Goal: Task Accomplishment & Management: Manage account settings

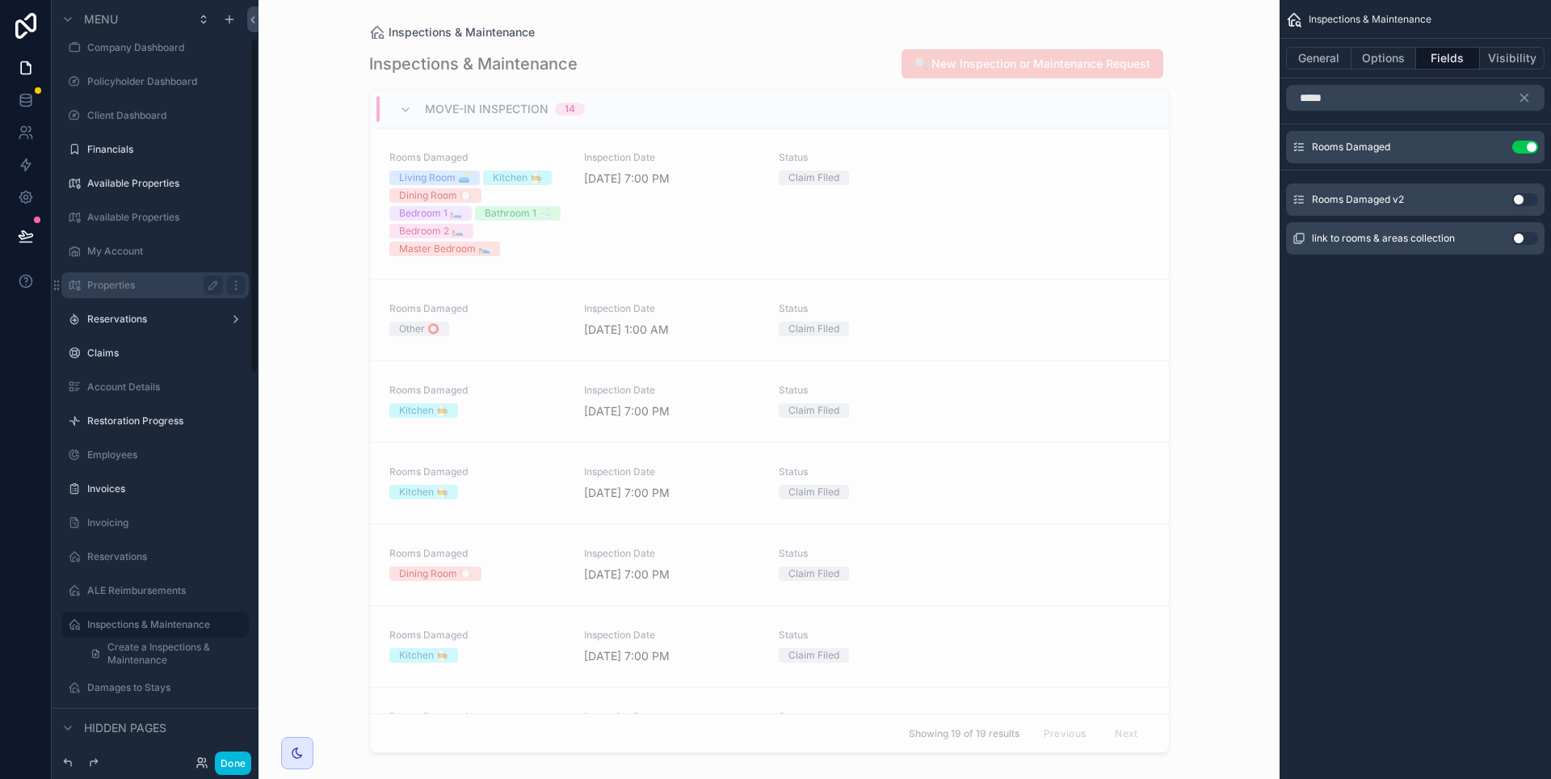
scroll to position [89, 0]
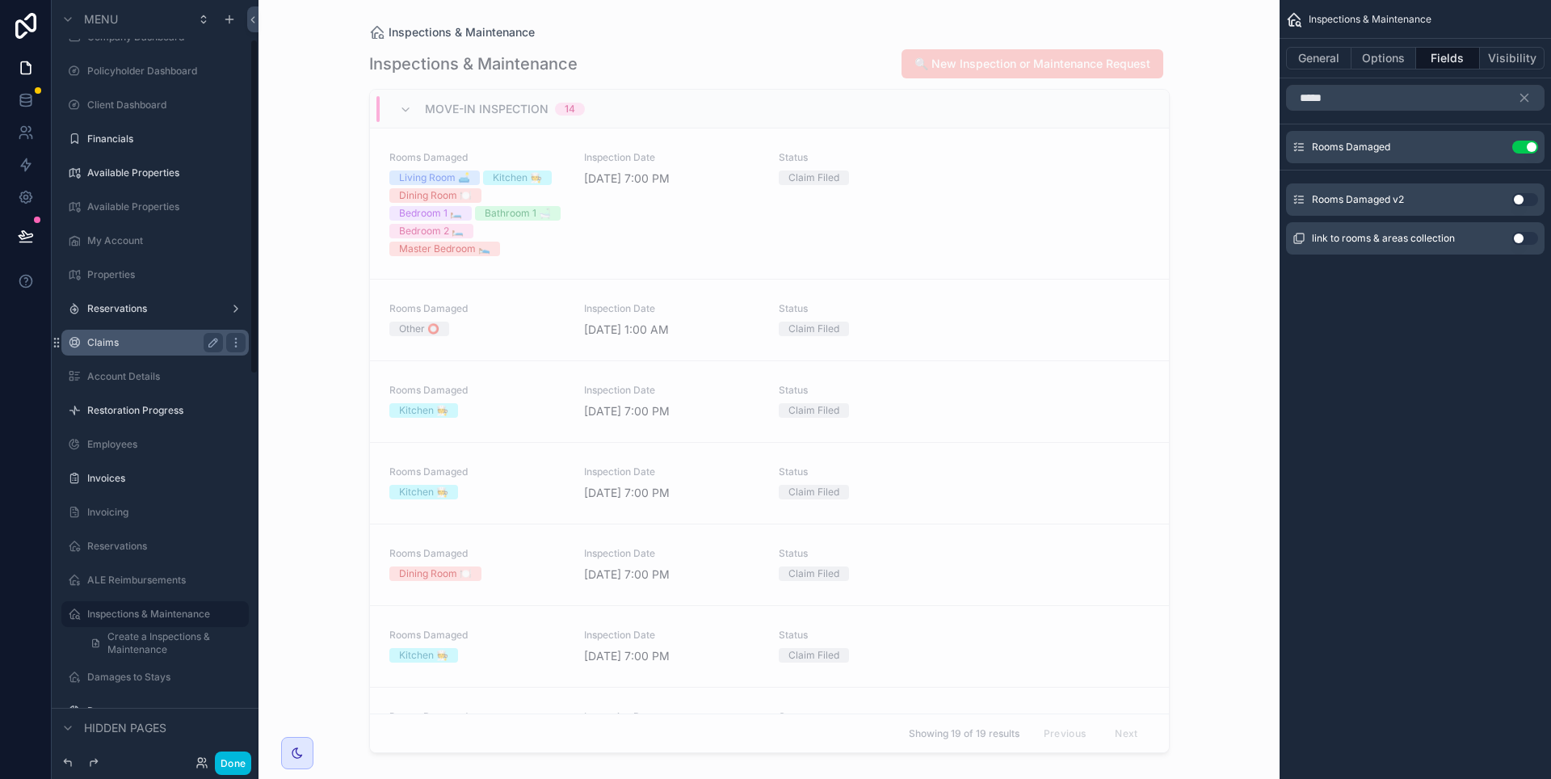
click at [110, 347] on label "Claims" at bounding box center [151, 342] width 129 height 13
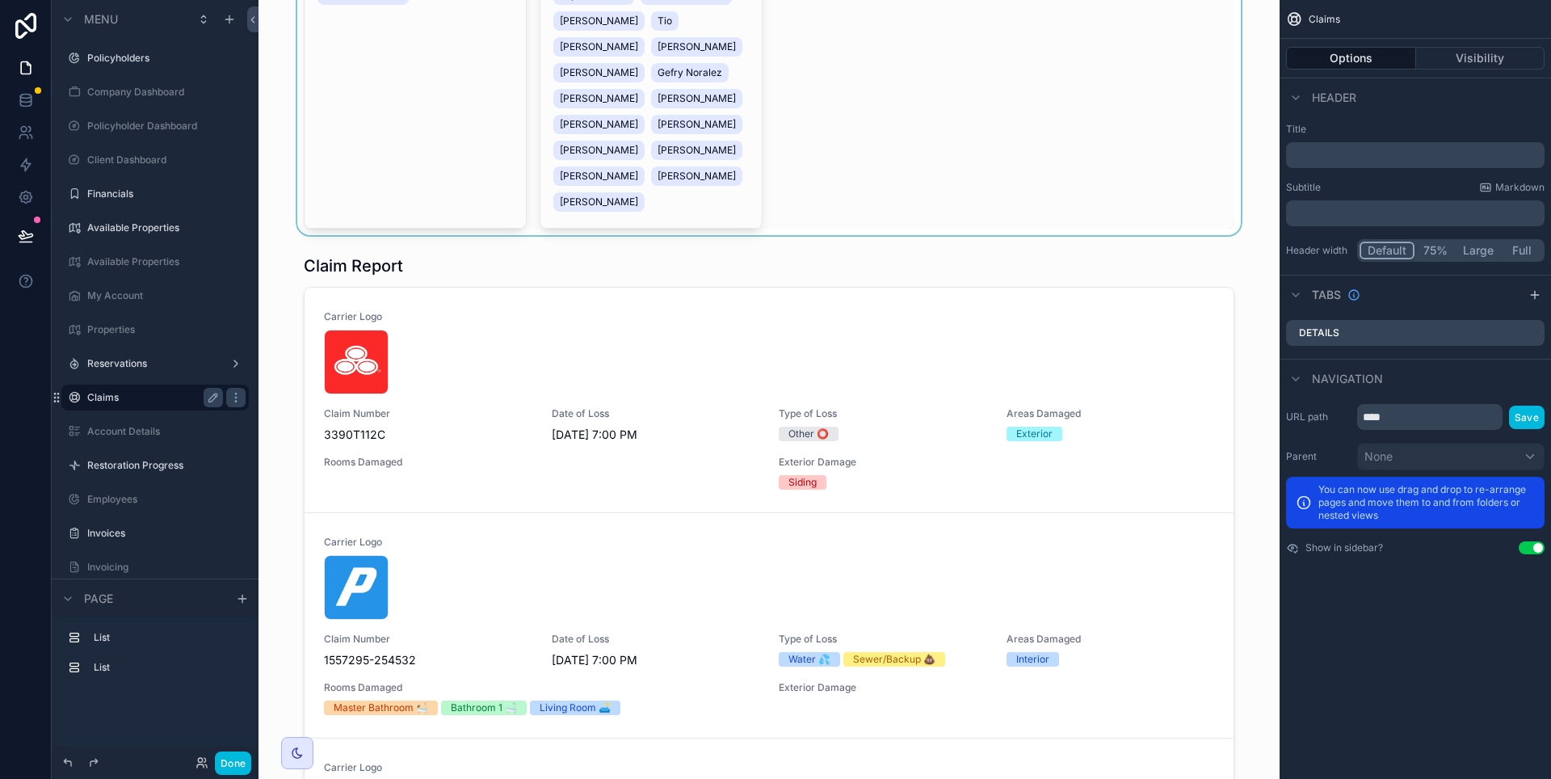
scroll to position [952, 0]
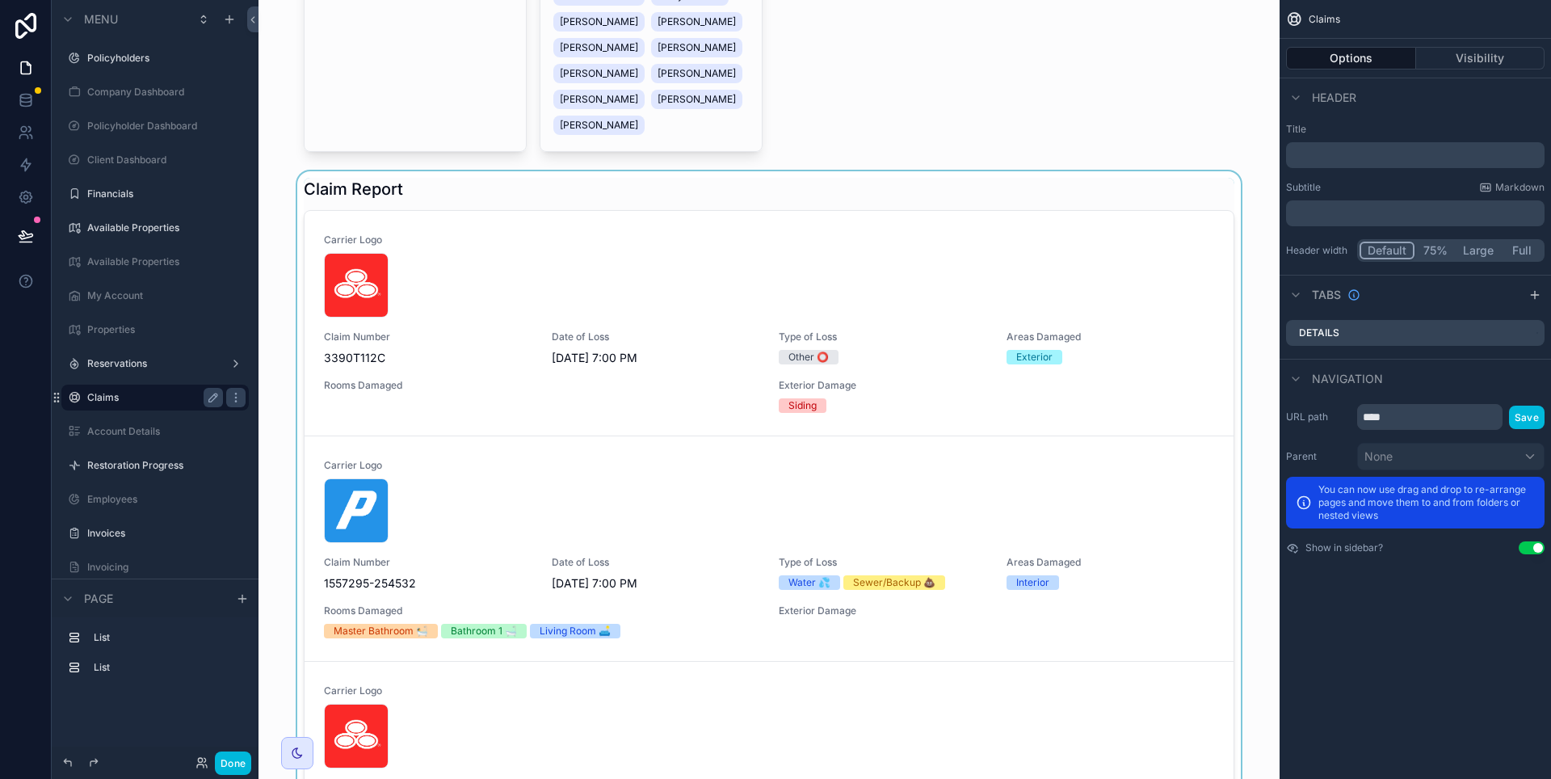
click at [491, 352] on div "scrollable content" at bounding box center [768, 489] width 995 height 636
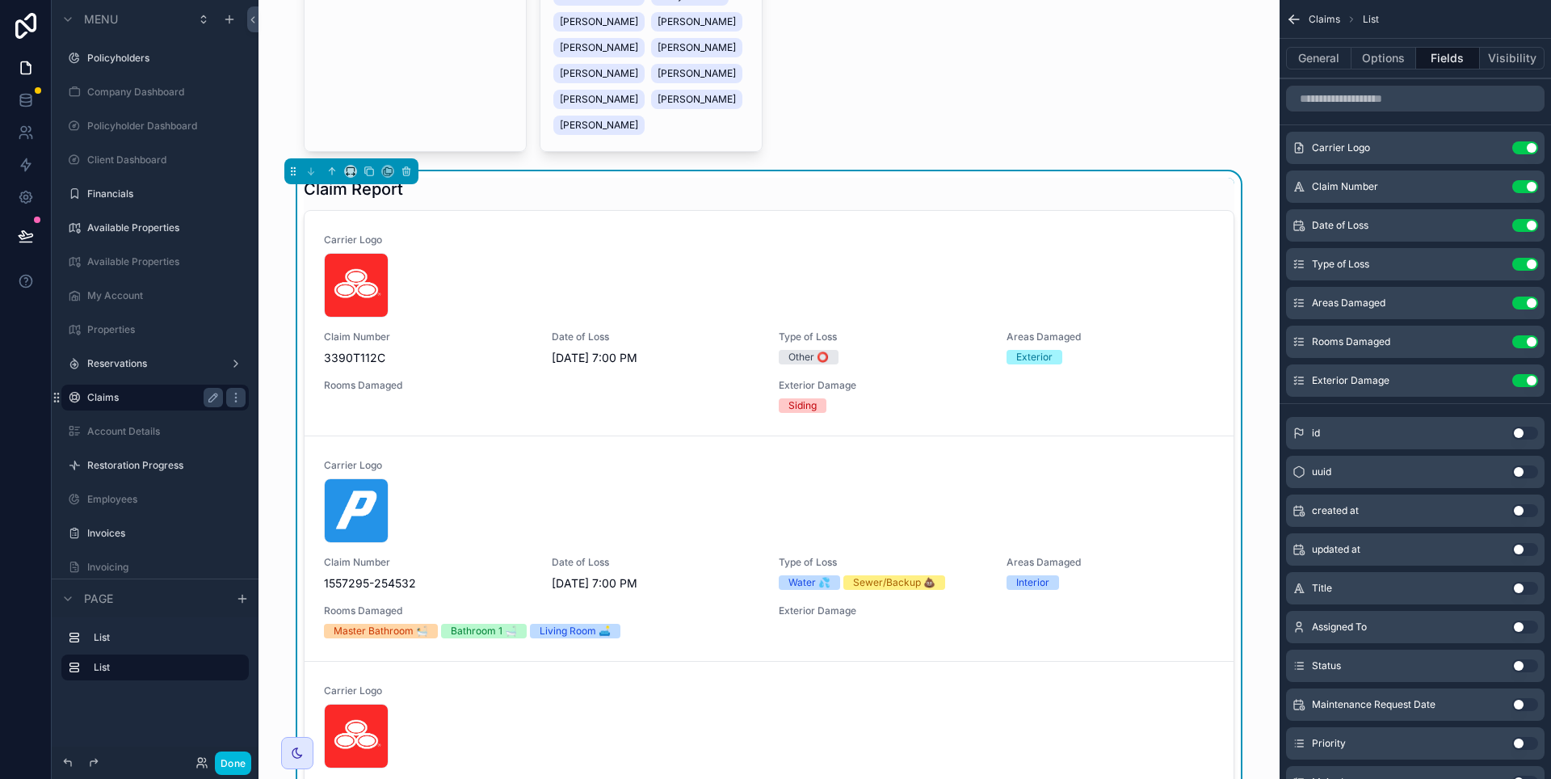
click at [497, 357] on span "3390T112C" at bounding box center [428, 358] width 208 height 16
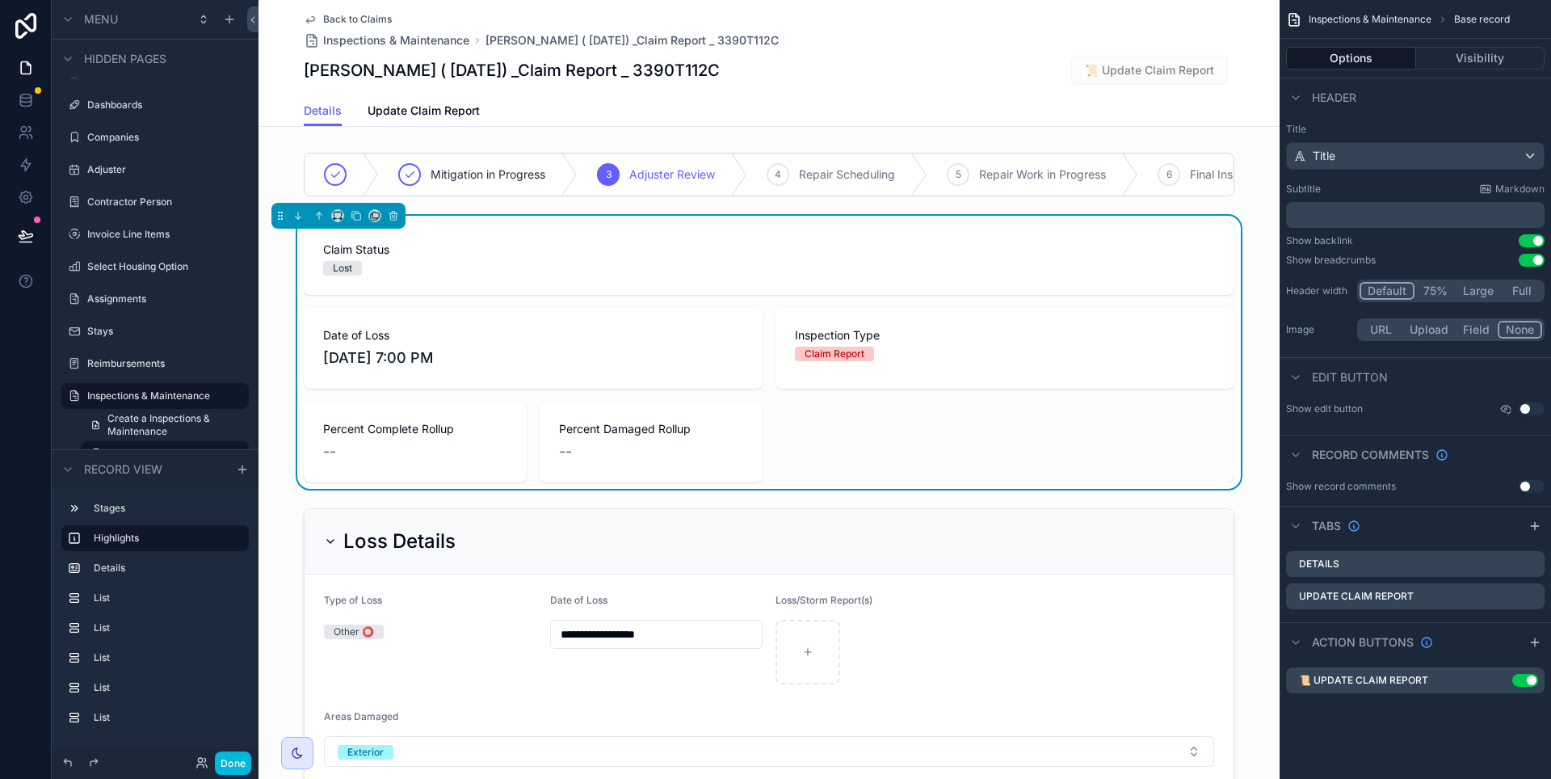
click at [401, 120] on link "Update Claim Report" at bounding box center [424, 112] width 112 height 32
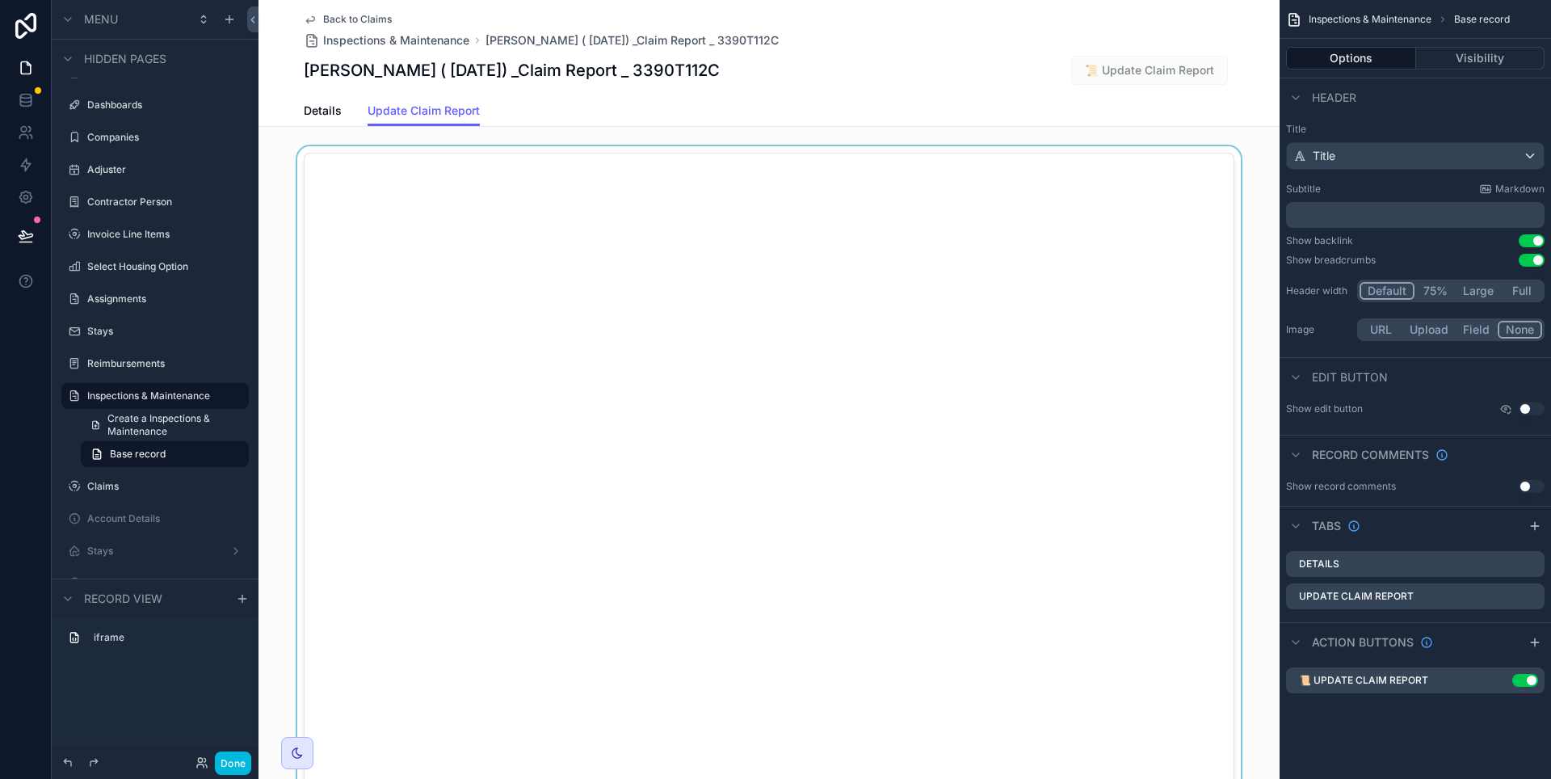
click at [721, 385] on div "scrollable content" at bounding box center [769, 542] width 1021 height 793
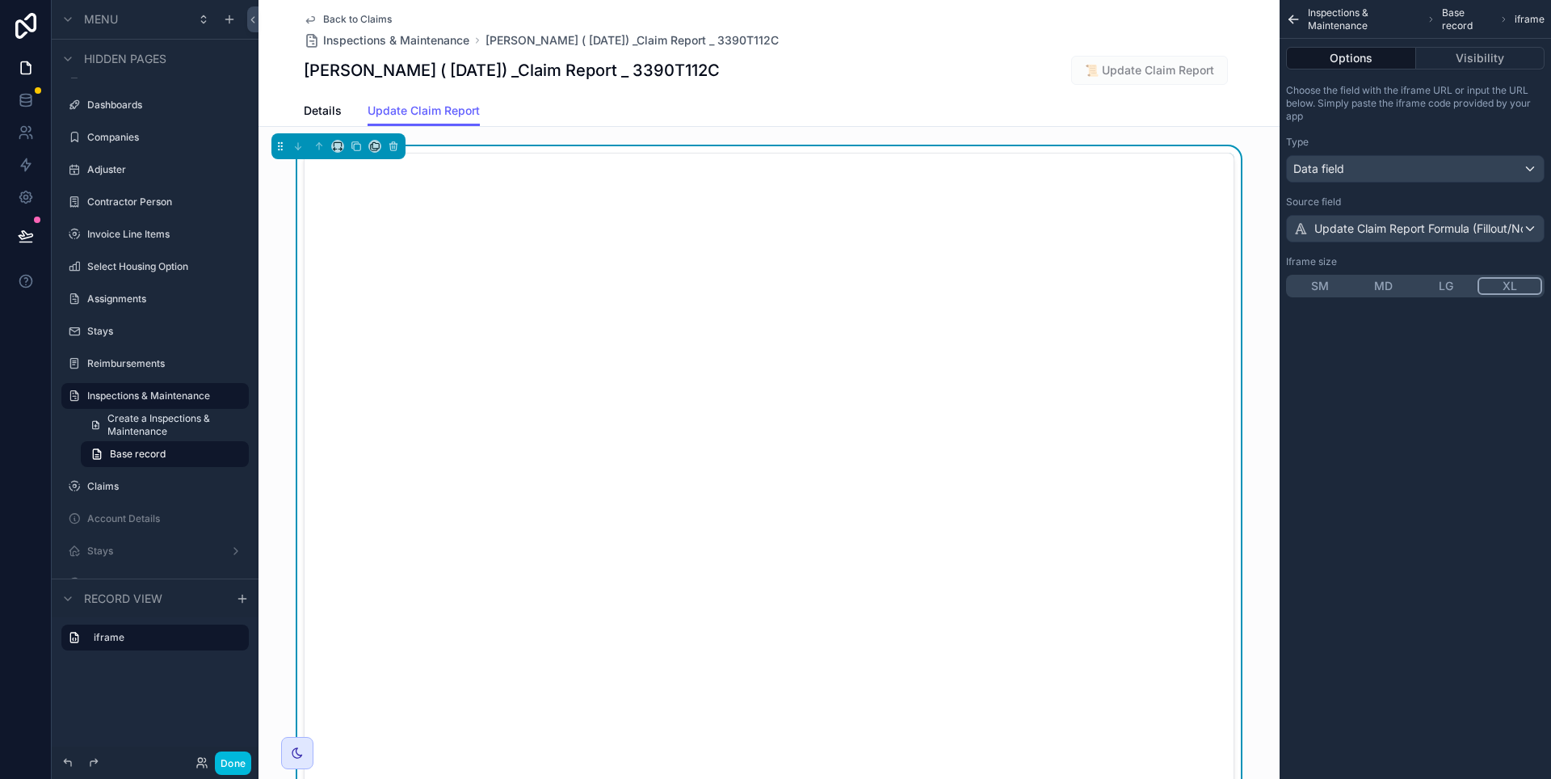
click at [318, 109] on span "Details" at bounding box center [323, 111] width 38 height 16
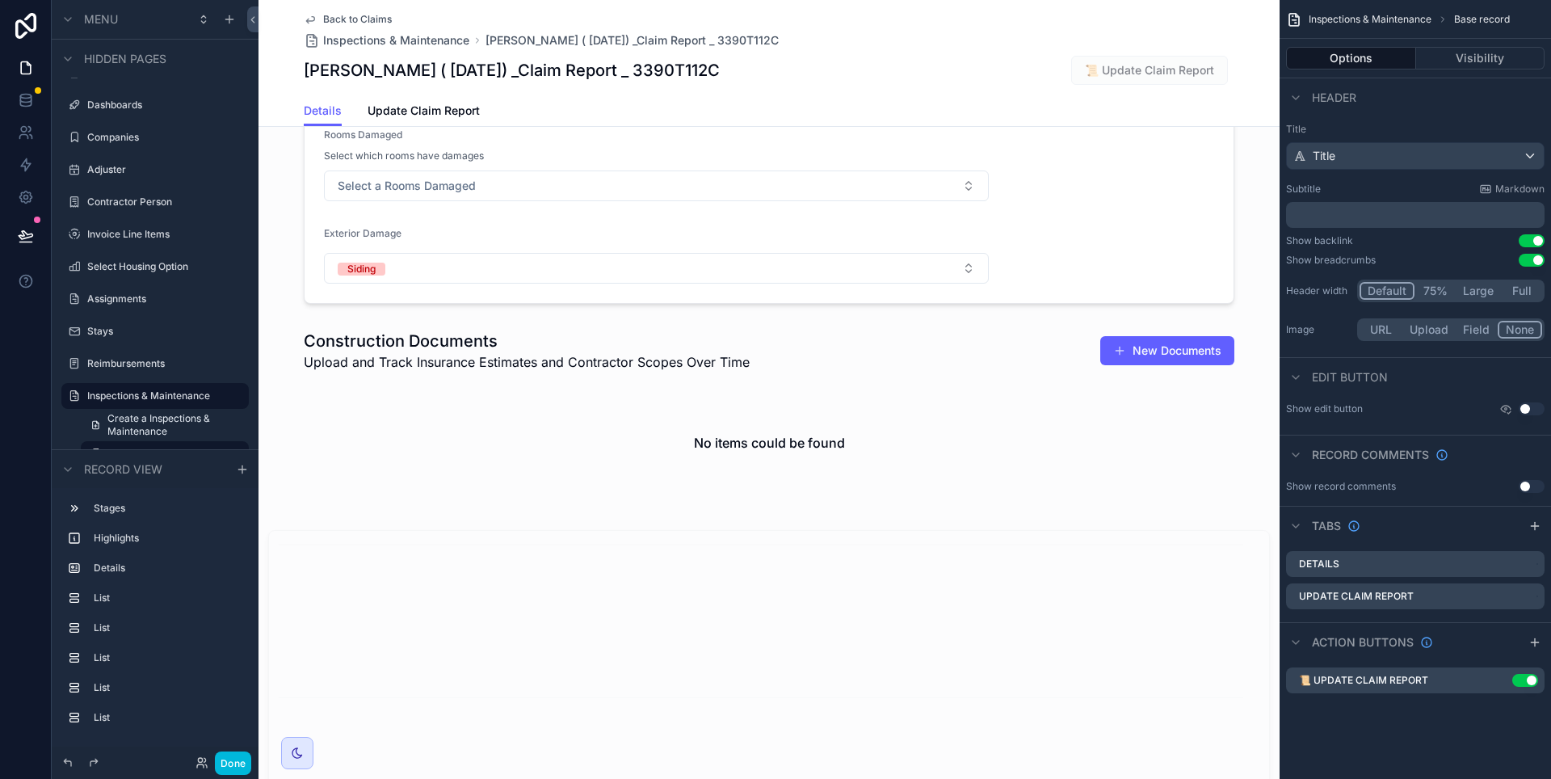
scroll to position [684, 0]
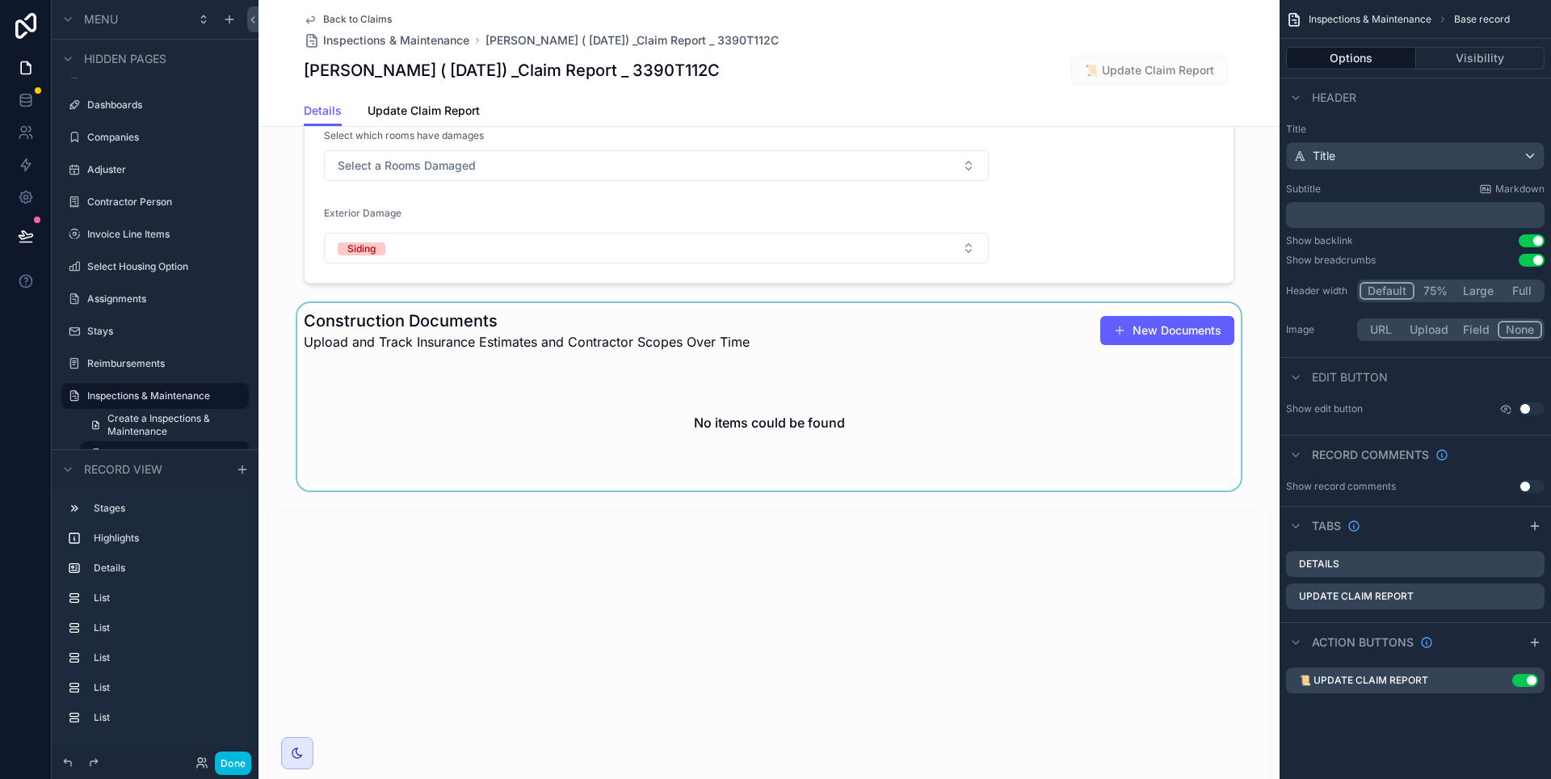
click at [660, 410] on div "scrollable content" at bounding box center [769, 396] width 1021 height 187
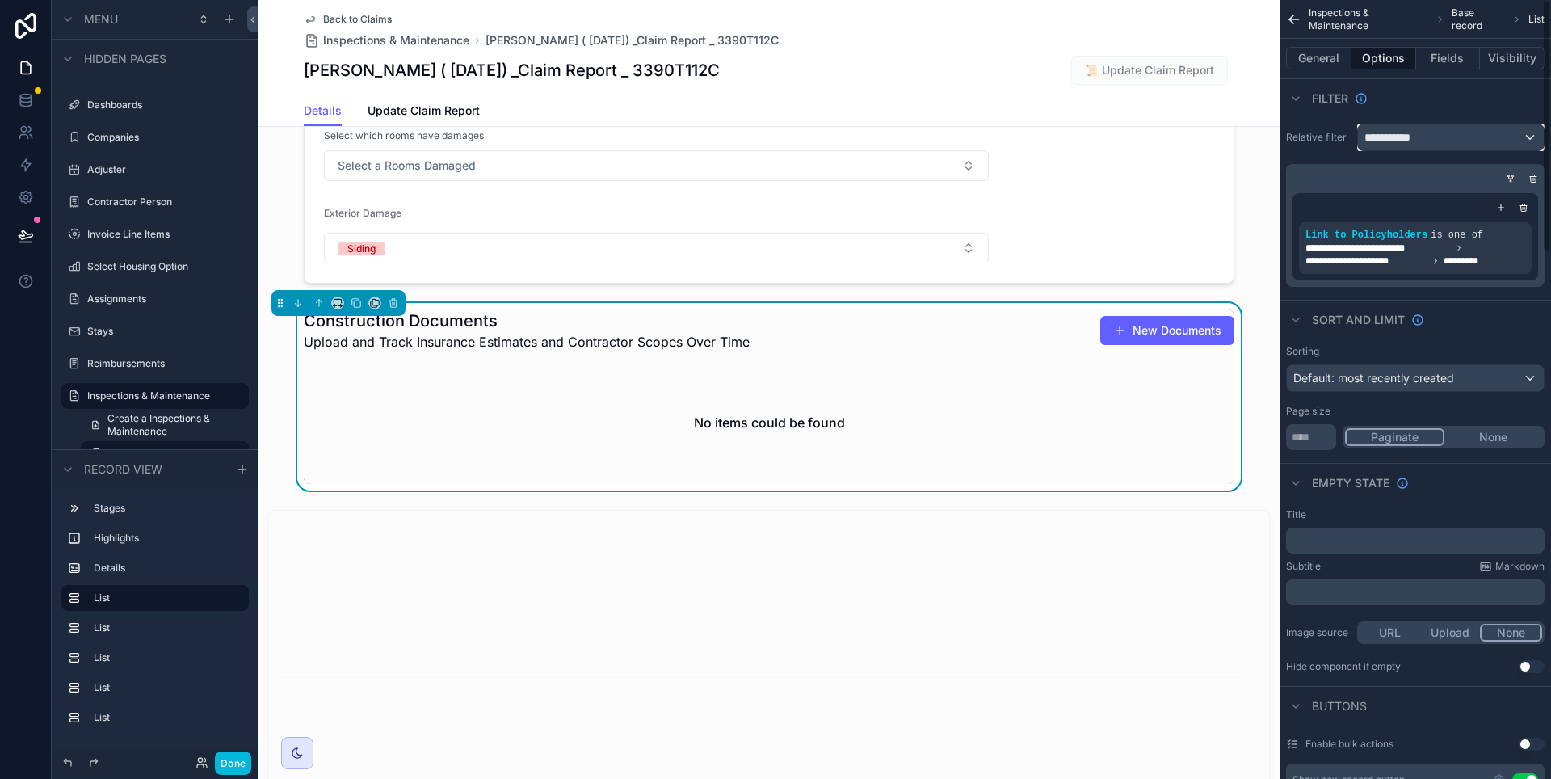
click at [1385, 138] on span "**********" at bounding box center [1395, 137] width 60 height 16
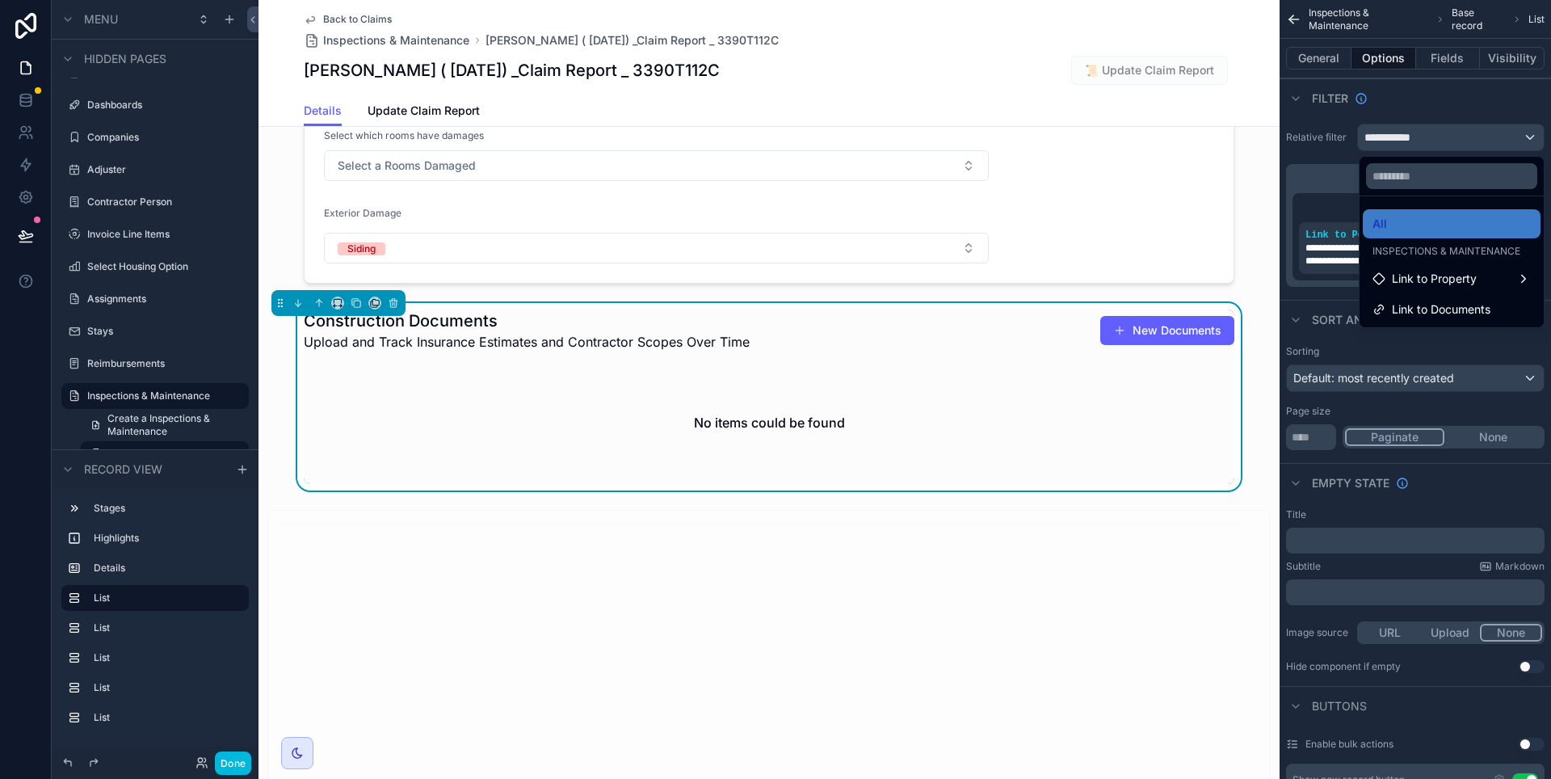
click at [1385, 138] on div "scrollable content" at bounding box center [775, 389] width 1551 height 779
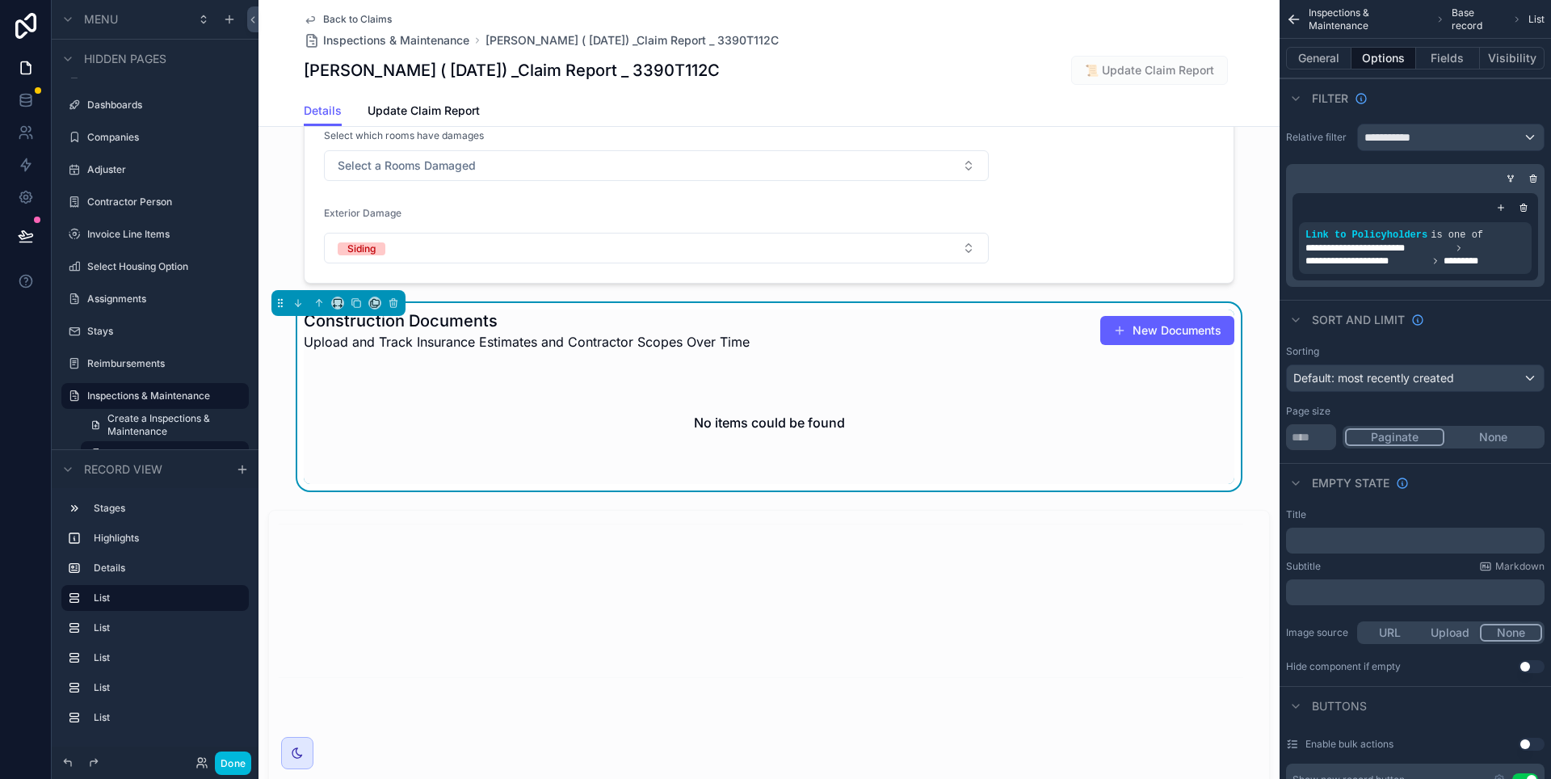
click at [1331, 158] on div "**********" at bounding box center [1415, 205] width 271 height 176
